Goal: Check status: Check status

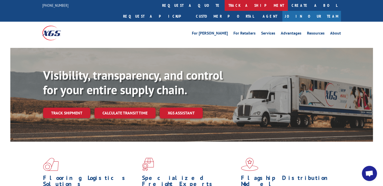
click at [225, 4] on link "track a shipment" at bounding box center [256, 5] width 63 height 11
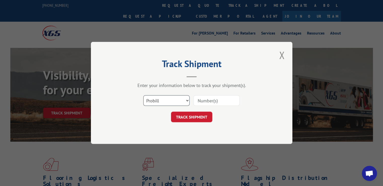
click at [164, 100] on select "Select category... Probill BOL PO" at bounding box center [166, 100] width 46 height 11
select select "po"
click at [143, 95] on select "Select category... Probill BOL PO" at bounding box center [166, 100] width 46 height 11
click at [207, 101] on input at bounding box center [216, 100] width 46 height 11
paste input "293946985"
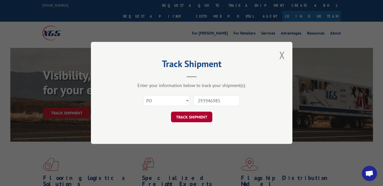
type input "293946985"
click at [193, 114] on button "TRACK SHIPMENT" at bounding box center [191, 117] width 41 height 11
